Goal: Browse casually: Explore the website without a specific task or goal

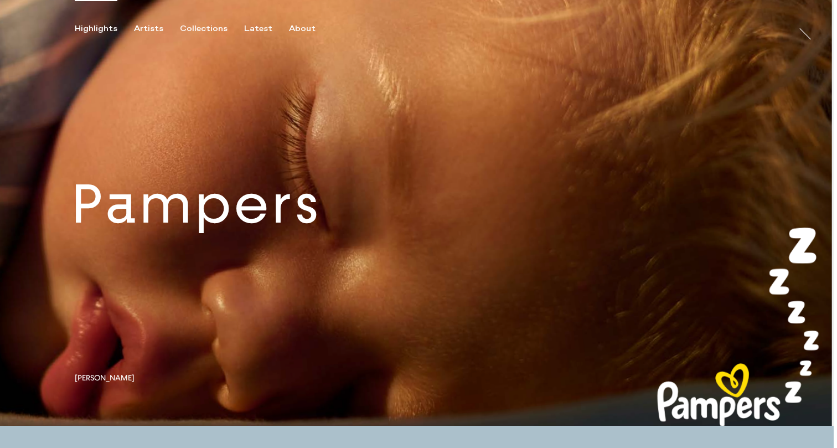
click at [269, 231] on link at bounding box center [417, 213] width 834 height 426
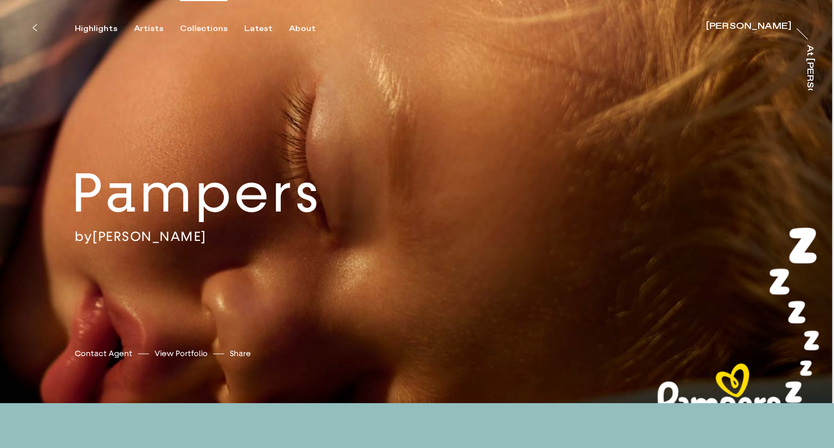
click at [200, 28] on div "Collections" at bounding box center [204, 29] width 48 height 10
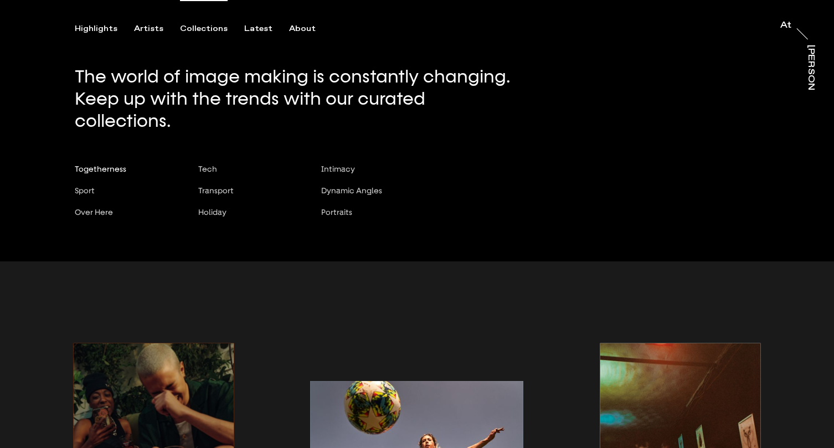
click at [108, 164] on span "Togetherness" at bounding box center [100, 168] width 51 height 9
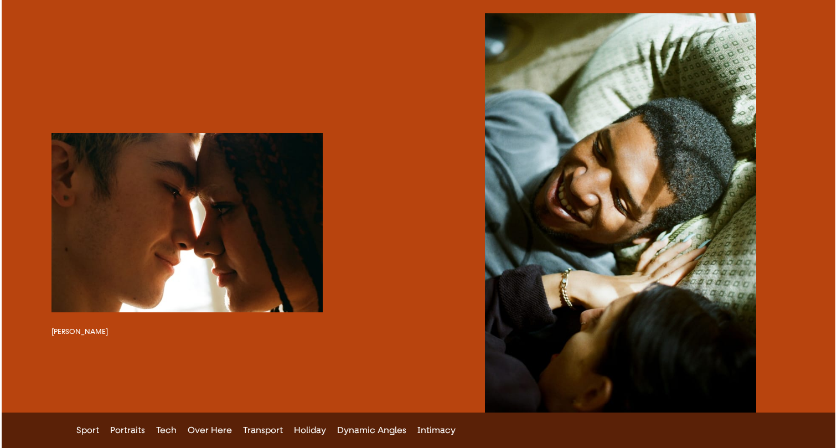
scroll to position [1176, 0]
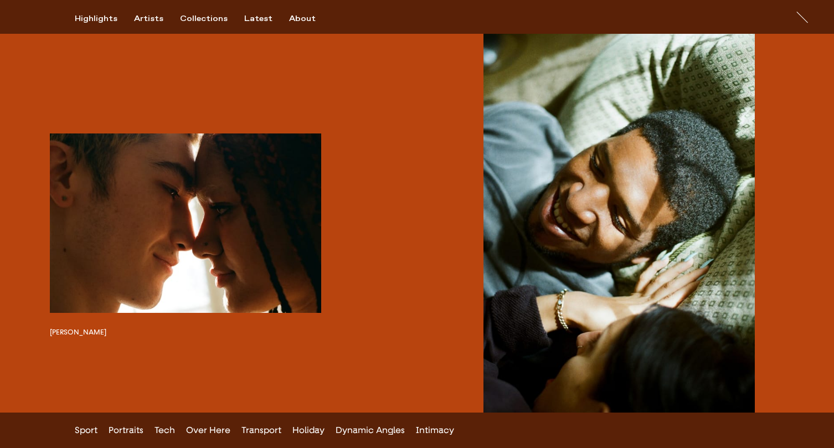
click at [600, 233] on button "button" at bounding box center [618, 236] width 271 height 409
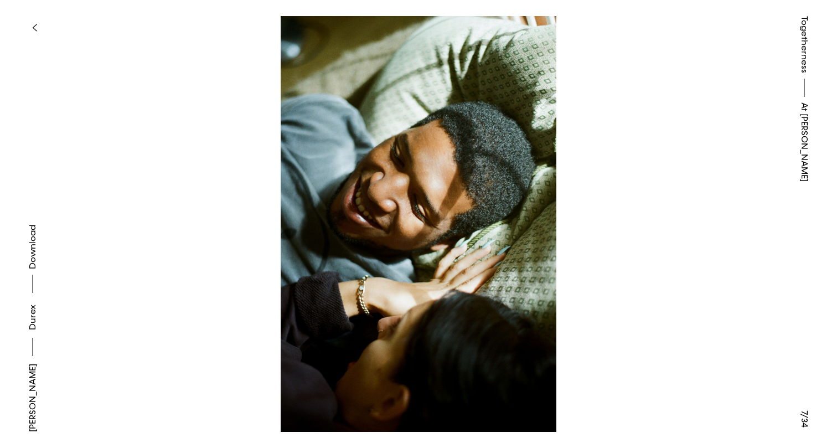
click at [653, 243] on img at bounding box center [418, 224] width 726 height 416
click at [35, 27] on icon "button" at bounding box center [34, 27] width 5 height 9
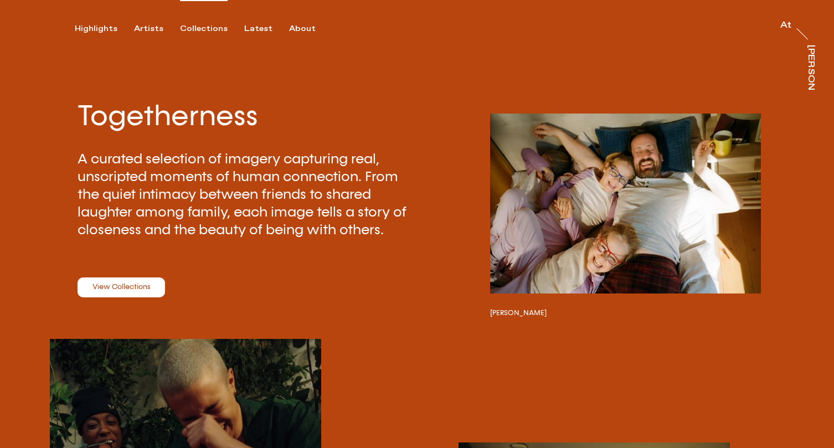
click at [198, 30] on div "Collections" at bounding box center [204, 29] width 48 height 10
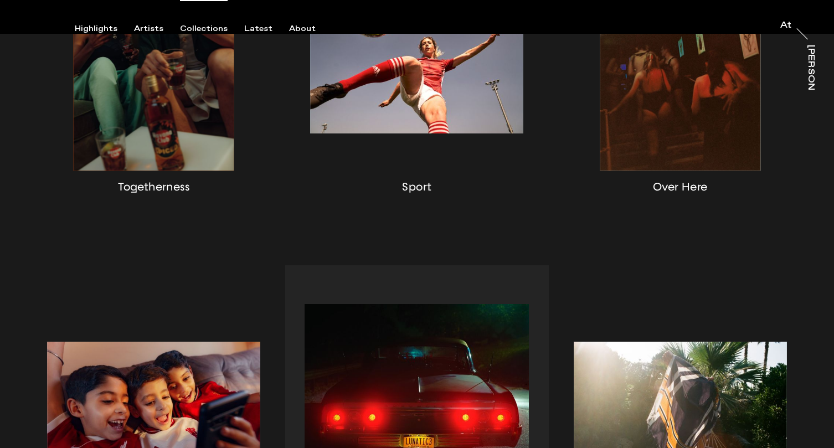
scroll to position [558, 0]
